Goal: Find specific page/section: Find specific page/section

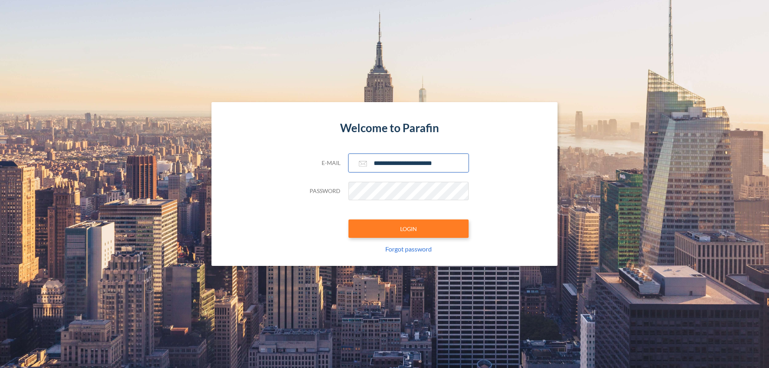
type input "**********"
click at [409, 229] on button "LOGIN" at bounding box center [408, 228] width 120 height 18
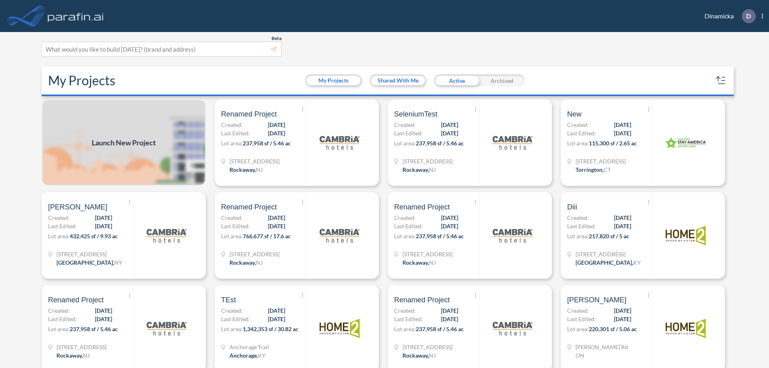
scroll to position [2, 0]
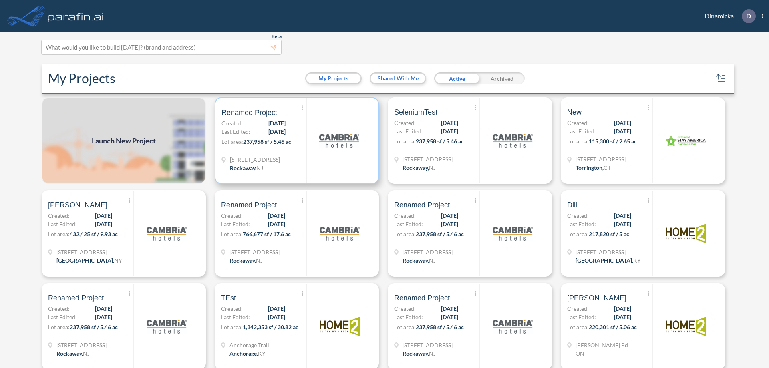
click at [295, 141] on p "Lot area: 237,958 sf / 5.46 ac" at bounding box center [263, 143] width 85 height 12
